Goal: Find specific page/section: Find specific page/section

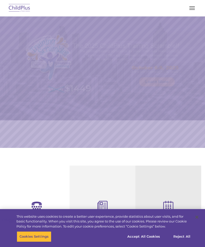
select select "MEDIUM"
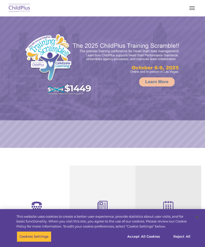
select select "MEDIUM"
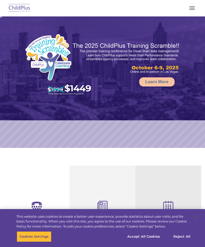
click at [192, 8] on button "button" at bounding box center [192, 8] width 11 height 8
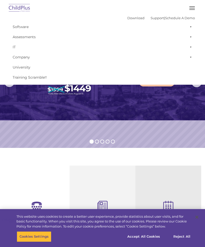
click at [171, 29] on link "Software" at bounding box center [102, 27] width 185 height 10
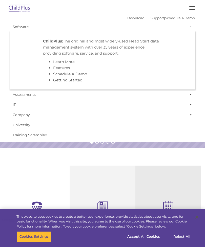
click at [188, 26] on span at bounding box center [189, 27] width 5 height 10
